Goal: Task Accomplishment & Management: Manage account settings

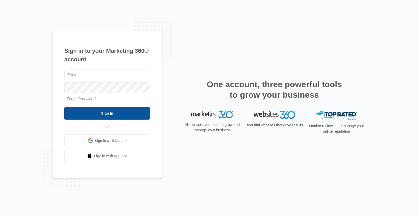
type input "kay@ksrbizsolutions.com"
click at [141, 112] on input "Sign In" at bounding box center [107, 113] width 86 height 13
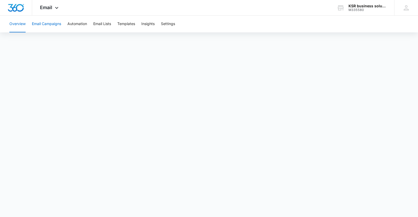
click at [33, 25] on button "Email Campaigns" at bounding box center [46, 24] width 29 height 17
click at [55, 7] on icon at bounding box center [57, 9] width 6 height 6
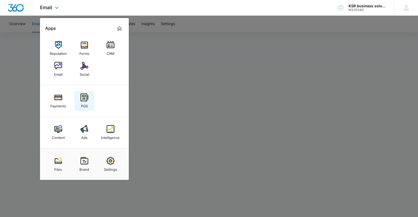
click at [79, 97] on link "POS" at bounding box center [84, 101] width 20 height 20
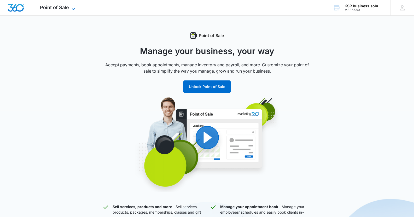
click at [43, 6] on span "Point of Sale" at bounding box center [54, 7] width 29 height 5
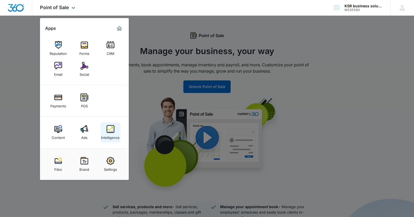
click at [103, 135] on div "Intelligence" at bounding box center [110, 136] width 19 height 7
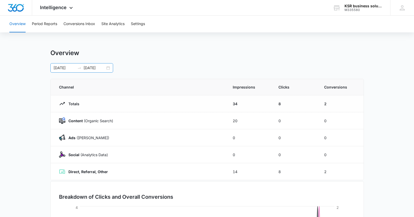
click at [109, 67] on div "04/01/2025 08/27/2025" at bounding box center [81, 67] width 63 height 9
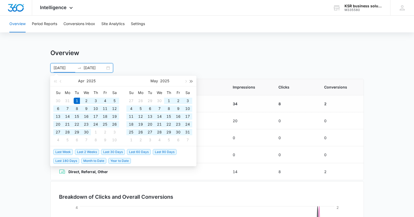
click at [192, 80] on span "button" at bounding box center [191, 81] width 3 height 3
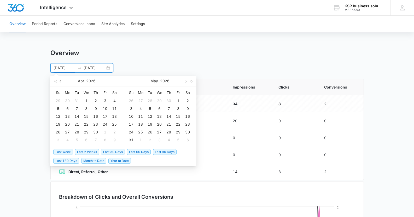
click at [60, 85] on button "button" at bounding box center [61, 81] width 6 height 10
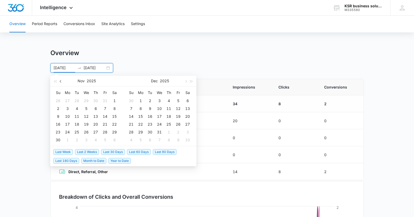
click at [60, 85] on button "button" at bounding box center [61, 81] width 6 height 10
type input "09/03/2025"
click at [88, 102] on div "3" at bounding box center [86, 101] width 6 height 6
click at [61, 82] on button "button" at bounding box center [61, 81] width 6 height 10
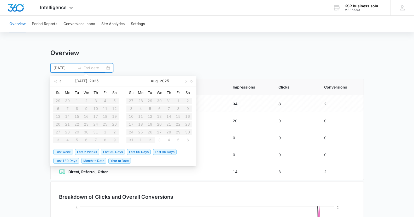
click at [61, 82] on button "button" at bounding box center [61, 81] width 6 height 10
click at [92, 101] on table "Su Mo Tu We Th Fr Sa 27 28 29 30 1 2 3 4 5 6 7 8 9 10 11 12 13 14 15 16 17 18 1…" at bounding box center [86, 116] width 66 height 55
click at [96, 101] on table "Su Mo Tu We Th Fr Sa 27 28 29 30 1 2 3 4 5 6 7 8 9 10 11 12 13 14 15 16 17 18 1…" at bounding box center [86, 116] width 66 height 55
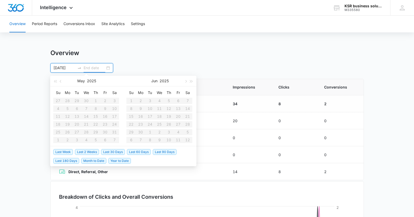
click at [69, 65] on div "09/03/2025" at bounding box center [81, 67] width 63 height 9
click at [68, 68] on input "09/03/2025" at bounding box center [65, 68] width 22 height 6
click at [60, 83] on button "button" at bounding box center [61, 81] width 6 height 10
type input "08/01/2025"
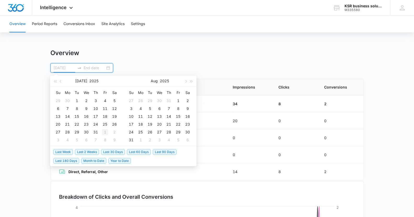
click at [105, 135] on div "1" at bounding box center [105, 132] width 6 height 6
click at [184, 83] on button "button" at bounding box center [186, 81] width 6 height 10
type input "08/01/2025"
type input "09/04/2025"
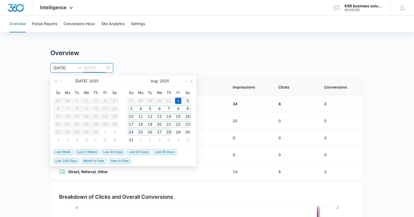
type input "08/02/2025"
click at [186, 84] on button "button" at bounding box center [186, 81] width 6 height 10
type input "09/03/2025"
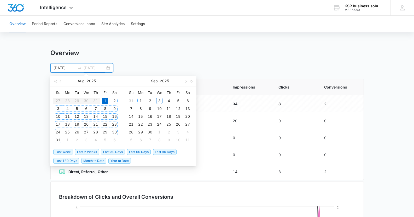
click at [159, 100] on div "3" at bounding box center [159, 101] width 6 height 6
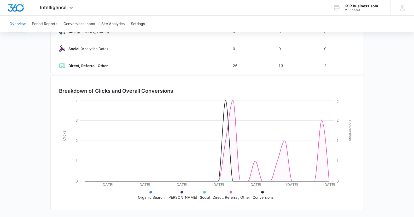
scroll to position [106, 0]
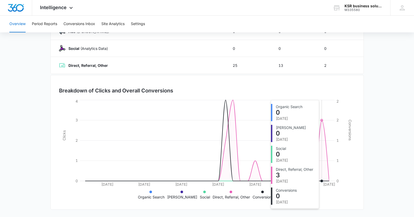
click at [322, 123] on icon at bounding box center [207, 140] width 244 height 81
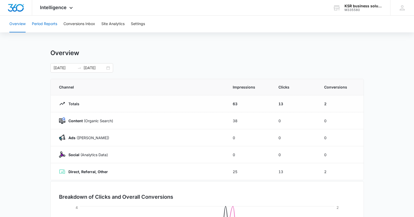
click at [54, 22] on button "Period Reports" at bounding box center [44, 24] width 25 height 17
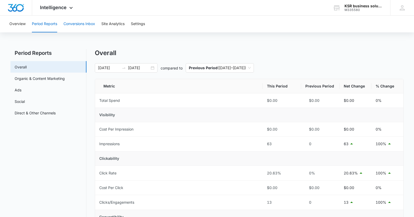
click at [85, 19] on button "Conversions Inbox" at bounding box center [79, 24] width 32 height 17
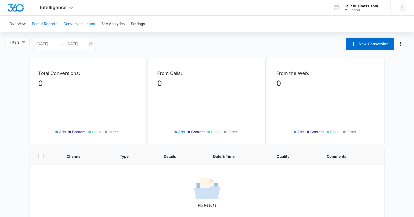
click at [43, 25] on button "Period Reports" at bounding box center [44, 24] width 25 height 17
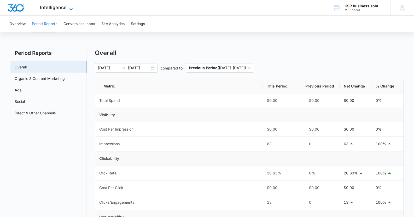
click at [49, 9] on span "Intelligence" at bounding box center [53, 7] width 27 height 5
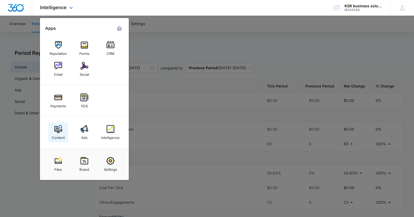
click at [62, 125] on link "Content" at bounding box center [58, 133] width 20 height 20
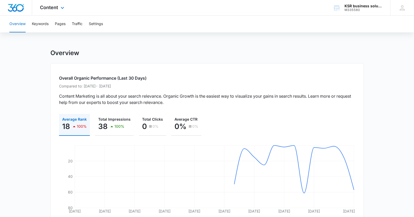
click at [47, 12] on div "Content Apps Reputation Forms CRM Email Social Payments POS Content Ads Intelli…" at bounding box center [52, 7] width 41 height 15
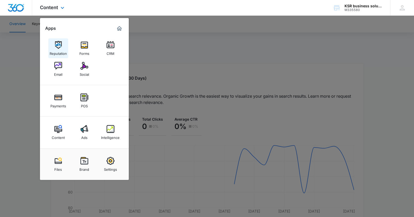
click at [60, 50] on div "Reputation" at bounding box center [58, 52] width 17 height 7
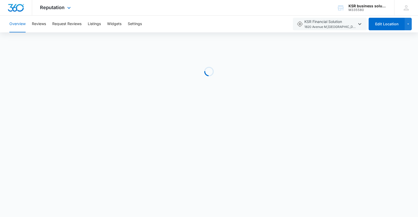
click at [57, 13] on div "Reputation Apps Reputation Forms CRM Email Social Payments POS Content Ads Inte…" at bounding box center [56, 7] width 48 height 15
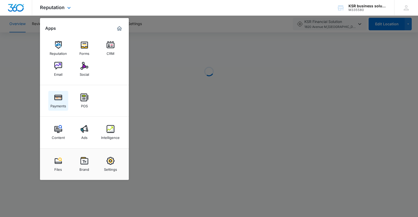
click at [57, 95] on img at bounding box center [58, 98] width 8 height 8
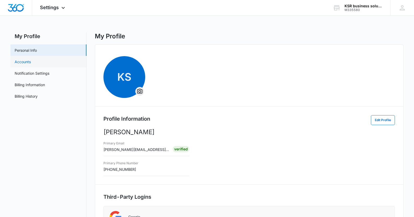
click at [31, 59] on link "Accounts" at bounding box center [23, 61] width 16 height 5
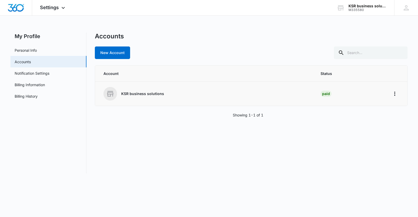
click at [150, 104] on td "KSR business solutions" at bounding box center [204, 94] width 219 height 24
click at [143, 91] on div "KSR business solutions" at bounding box center [205, 94] width 205 height 14
click at [393, 97] on icon "Home" at bounding box center [395, 94] width 6 height 6
click at [368, 108] on div "Go to Dashboard" at bounding box center [371, 109] width 29 height 4
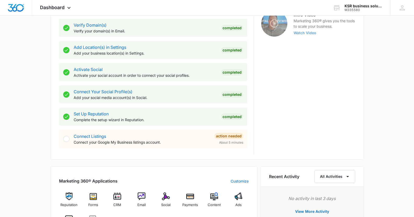
scroll to position [176, 0]
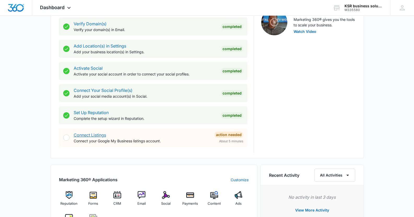
click at [84, 133] on link "Connect Listings" at bounding box center [90, 134] width 32 height 5
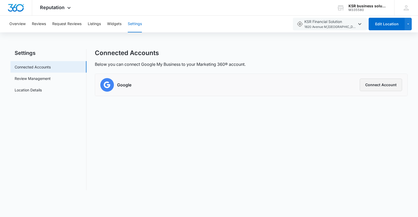
click at [373, 81] on button "Connect Account" at bounding box center [381, 85] width 42 height 13
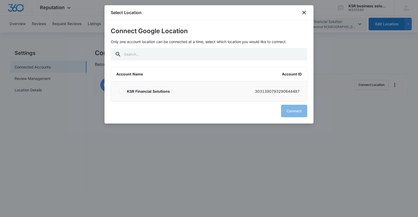
click at [128, 91] on p "KSR Financial Solutions" at bounding box center [148, 91] width 43 height 5
click at [119, 91] on input "KSR Financial Solutions 3031390793290644487" at bounding box center [118, 91] width 0 height 0
radio input "true"
click at [287, 108] on button "Connect" at bounding box center [294, 111] width 26 height 13
click at [288, 109] on button "Connect" at bounding box center [294, 111] width 26 height 13
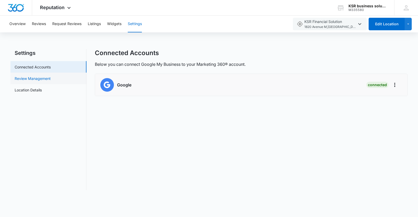
click at [51, 79] on link "Review Management" at bounding box center [33, 78] width 36 height 5
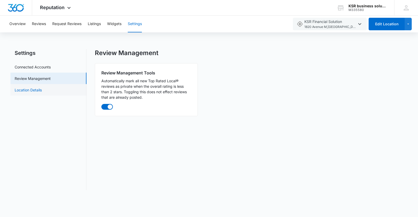
click at [42, 87] on link "Location Details" at bounding box center [28, 89] width 27 height 5
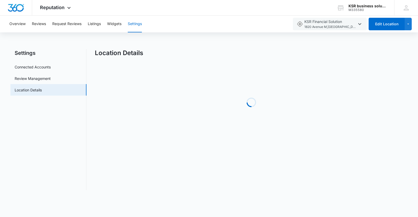
click at [42, 87] on link "Location Details" at bounding box center [28, 89] width 27 height 5
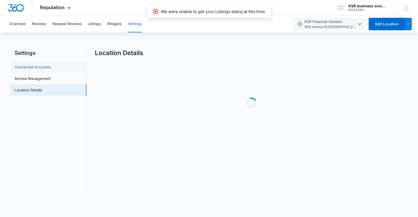
click at [51, 64] on link "Connected Accounts" at bounding box center [33, 66] width 36 height 5
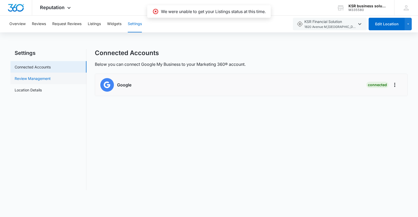
click at [51, 81] on link "Review Management" at bounding box center [33, 78] width 36 height 5
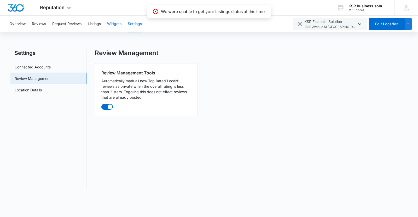
click at [115, 29] on button "Widgets" at bounding box center [114, 24] width 14 height 17
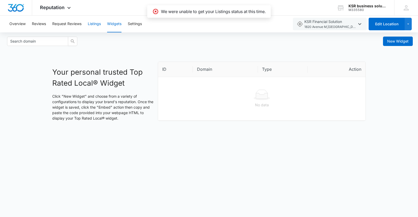
click at [95, 19] on button "Listings" at bounding box center [94, 24] width 13 height 17
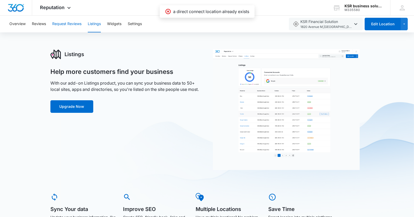
click at [81, 27] on button "Request Reviews" at bounding box center [66, 24] width 29 height 17
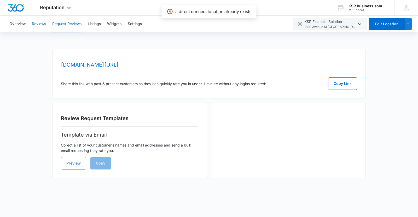
click at [40, 17] on button "Reviews" at bounding box center [39, 24] width 14 height 17
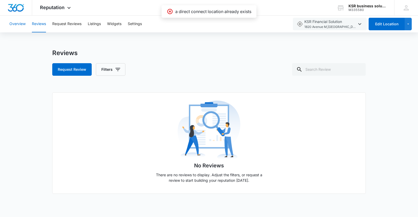
click at [19, 25] on button "Overview" at bounding box center [17, 24] width 16 height 17
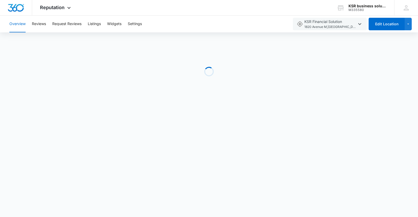
click at [198, 62] on div "Loading" at bounding box center [209, 71] width 418 height 78
click at [199, 59] on div "Loading" at bounding box center [209, 71] width 418 height 78
